Goal: Information Seeking & Learning: Understand process/instructions

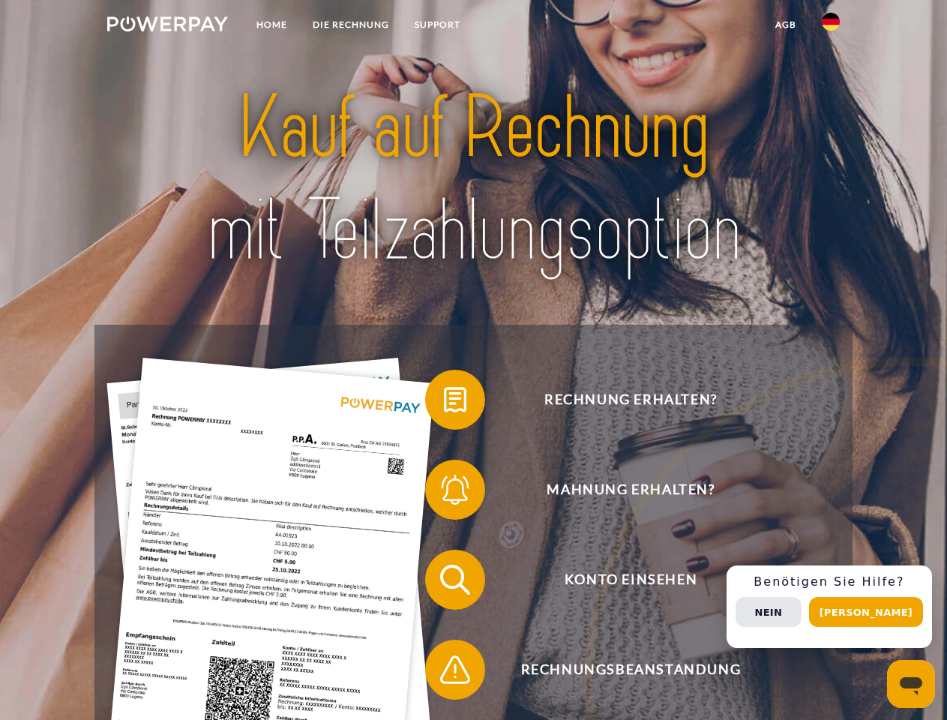
click at [167, 26] on img at bounding box center [167, 23] width 121 height 15
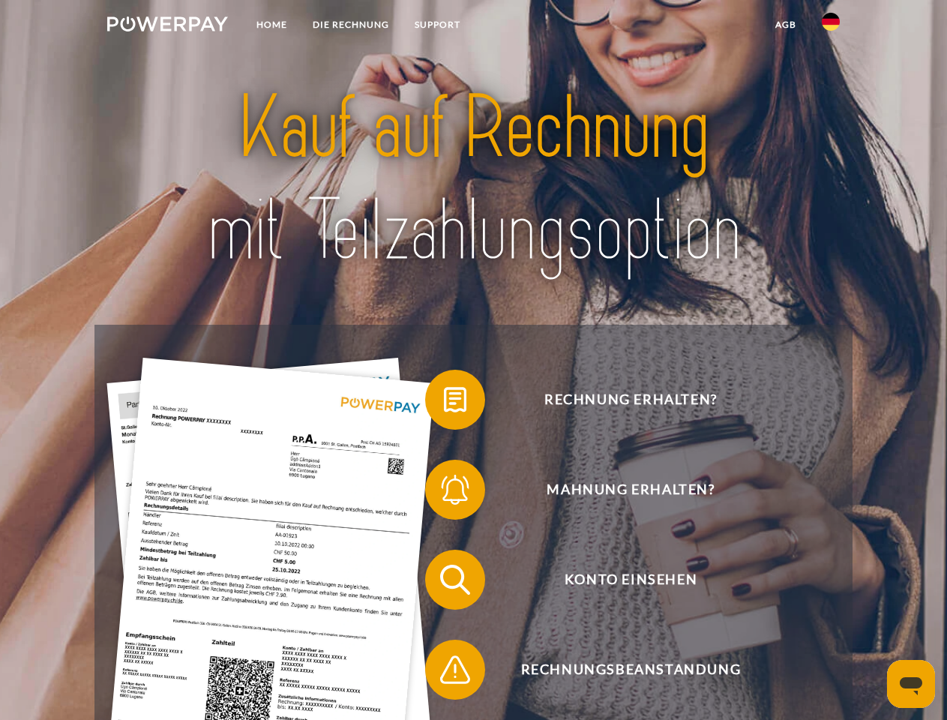
click at [831, 26] on img at bounding box center [831, 22] width 18 height 18
click at [785, 25] on link "agb" at bounding box center [785, 24] width 46 height 27
click at [444, 403] on span at bounding box center [432, 399] width 75 height 75
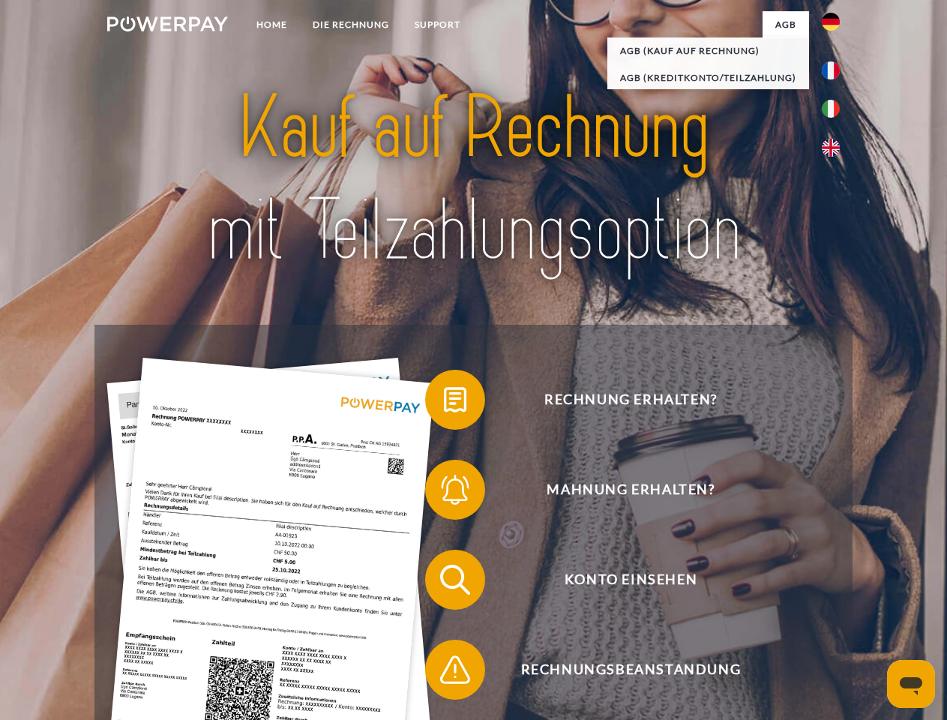
click at [444, 493] on span at bounding box center [432, 489] width 75 height 75
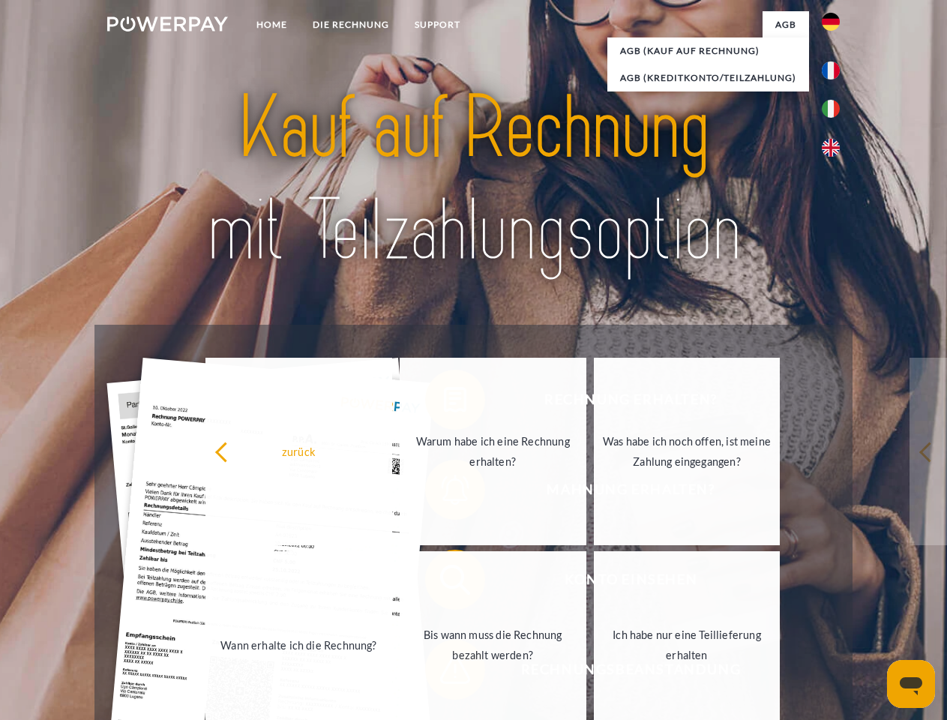
click at [444, 582] on link "Bis wann muss die Rechnung bezahlt werden?" at bounding box center [493, 644] width 187 height 187
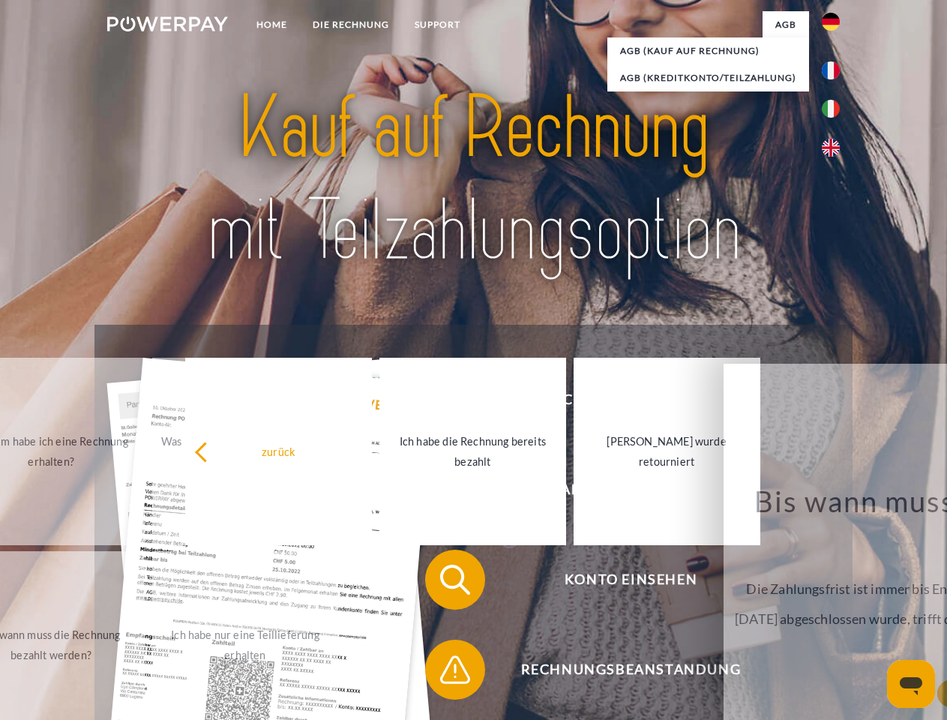
click at [444, 672] on span at bounding box center [432, 669] width 75 height 75
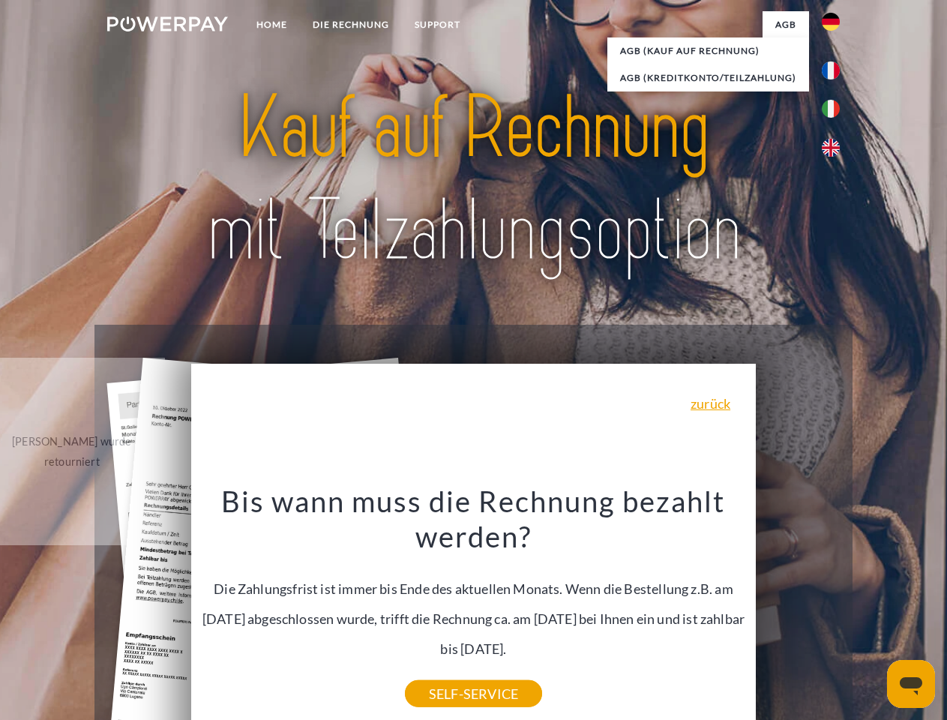
click at [834, 606] on div "Rechnung erhalten? Mahnung erhalten? Konto einsehen" at bounding box center [472, 625] width 757 height 600
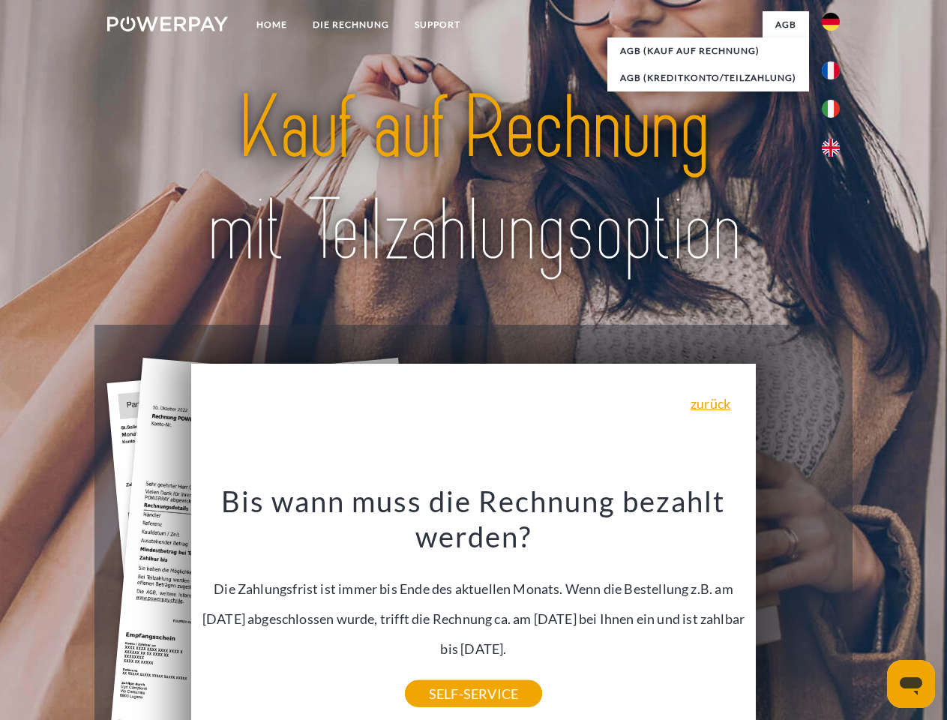
click at [798, 609] on span "Konto einsehen" at bounding box center [630, 579] width 367 height 60
click at [871, 612] on header "Home DIE RECHNUNG SUPPORT" at bounding box center [473, 517] width 947 height 1035
